Goal: Browse casually

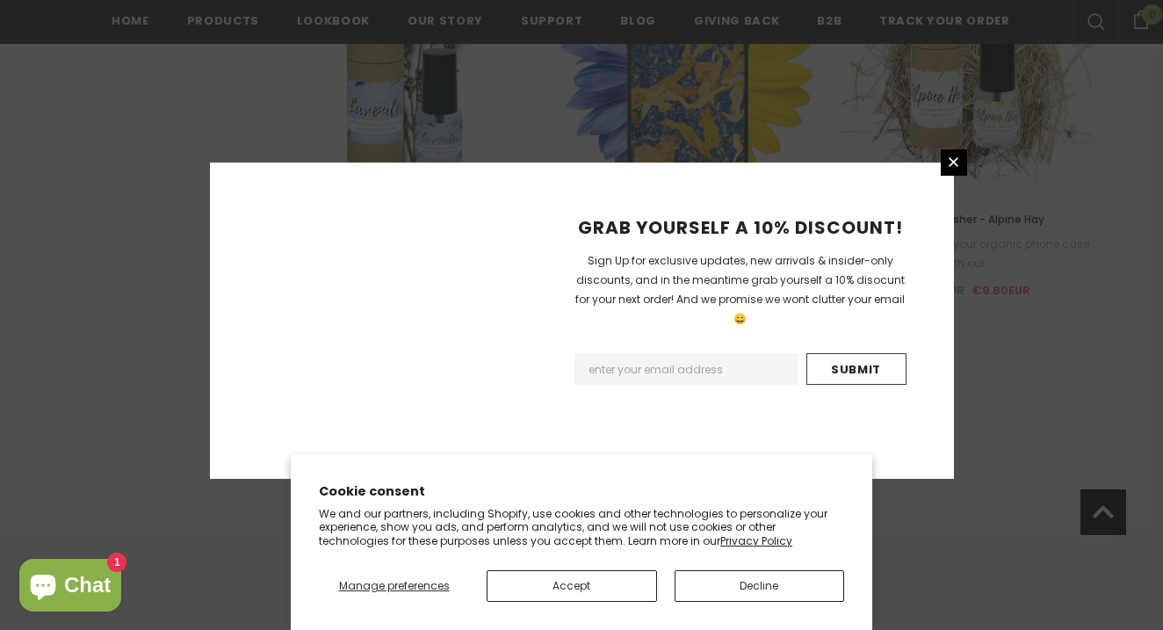
scroll to position [2146, 0]
